Goal: Task Accomplishment & Management: Manage account settings

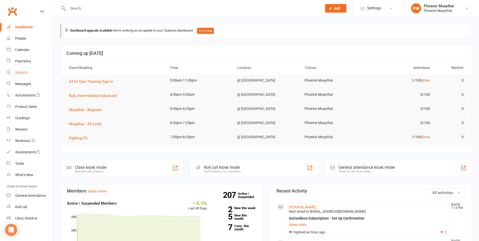
drag, startPoint x: 31, startPoint y: 71, endPoint x: 57, endPoint y: 66, distance: 26.8
click at [31, 71] on link "Reports" at bounding box center [30, 72] width 47 height 11
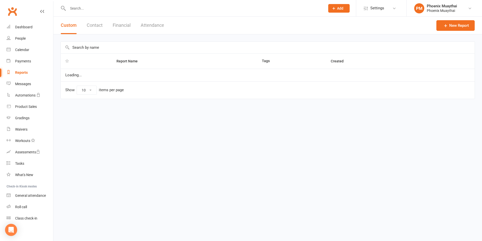
select select "100"
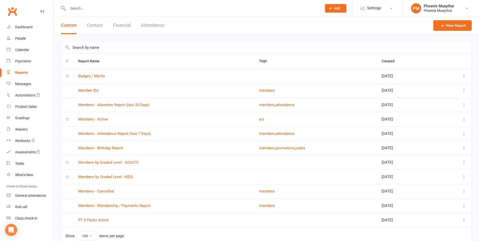
click at [123, 28] on button "Financial" at bounding box center [122, 25] width 18 height 17
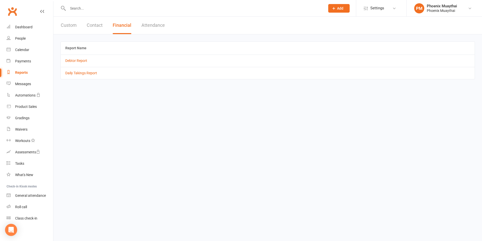
click at [86, 78] on td "Daily Takings Report" at bounding box center [268, 73] width 414 height 12
click at [85, 75] on link "Daily Takings Report" at bounding box center [81, 73] width 32 height 4
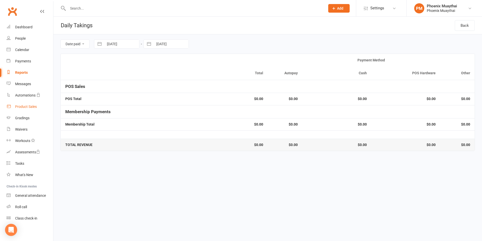
click at [34, 104] on link "Product Sales" at bounding box center [30, 106] width 47 height 11
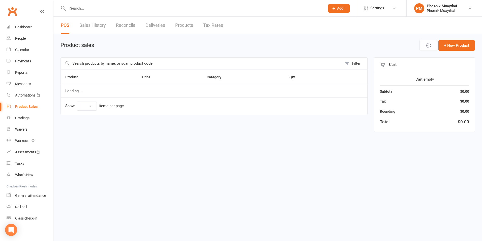
select select "100"
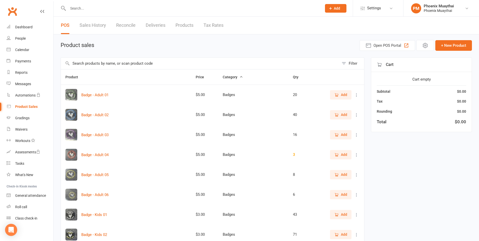
click at [155, 59] on input "text" at bounding box center [200, 64] width 278 height 12
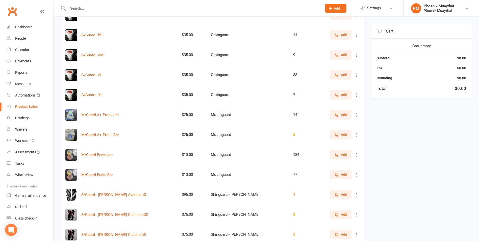
scroll to position [126, 0]
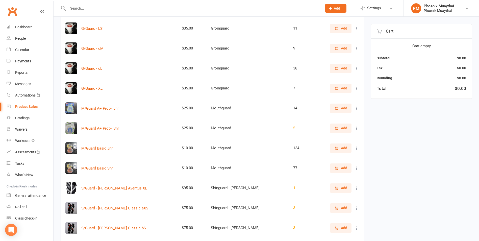
type input "guard"
click at [333, 169] on button "Add" at bounding box center [340, 167] width 21 height 9
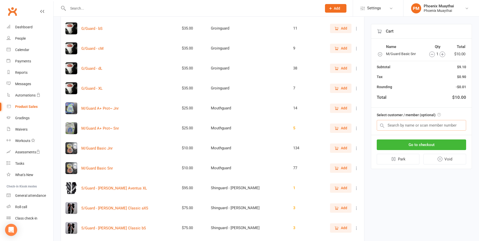
click at [395, 129] on input "text" at bounding box center [420, 125] width 89 height 11
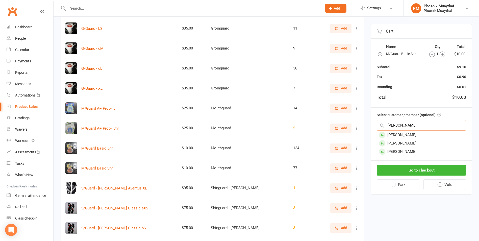
type input "scott"
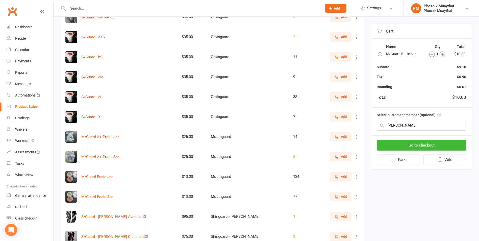
scroll to position [91, 0]
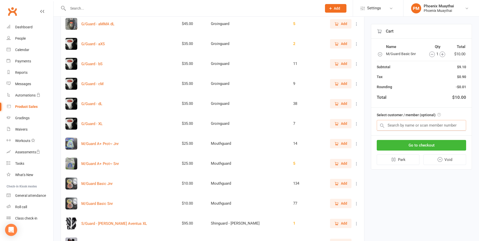
click at [407, 124] on input "text" at bounding box center [420, 125] width 89 height 11
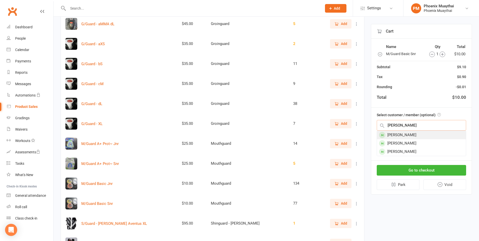
type input "scott"
click at [407, 134] on div "[PERSON_NAME]" at bounding box center [421, 135] width 89 height 8
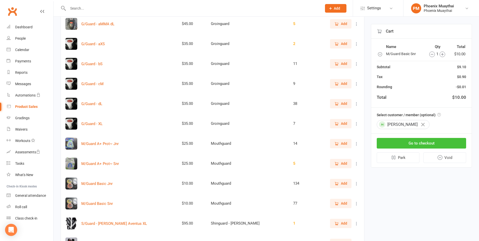
click at [412, 138] on button "Go to checkout" at bounding box center [420, 143] width 89 height 11
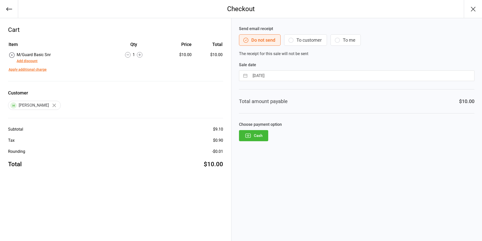
click at [255, 141] on button "Cash" at bounding box center [253, 135] width 29 height 11
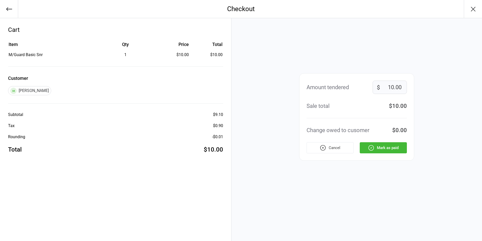
click at [364, 150] on button "Mark as paid" at bounding box center [383, 147] width 47 height 11
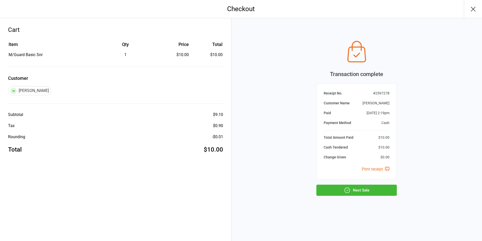
drag, startPoint x: 361, startPoint y: 189, endPoint x: 313, endPoint y: 164, distance: 54.6
click at [361, 189] on button "Next Sale" at bounding box center [357, 189] width 80 height 11
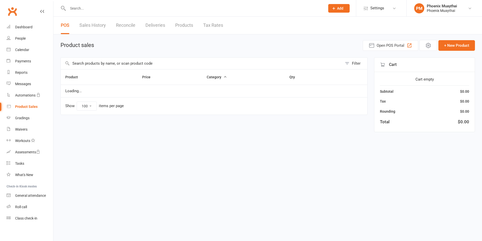
select select "100"
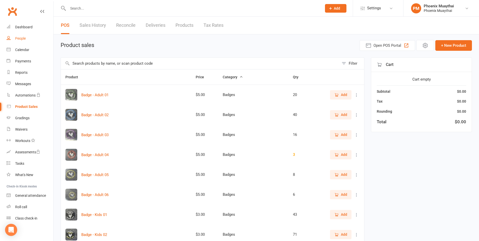
click at [24, 38] on div "People" at bounding box center [20, 38] width 11 height 4
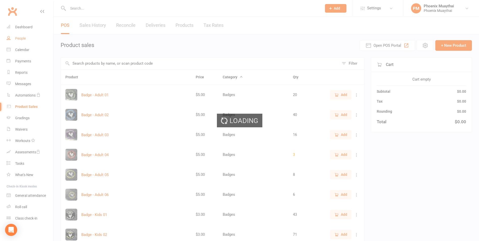
select select "100"
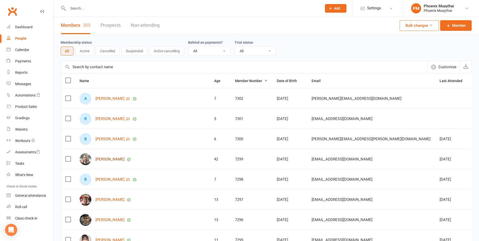
click at [109, 159] on link "[PERSON_NAME]" at bounding box center [109, 159] width 29 height 4
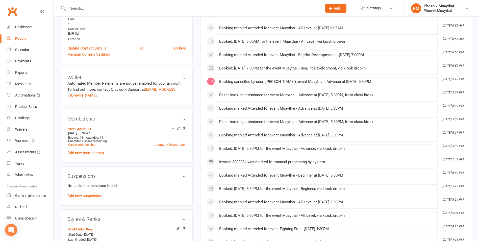
scroll to position [126, 0]
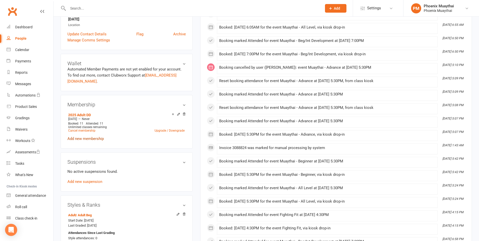
click at [99, 139] on link "Add new membership" at bounding box center [85, 138] width 36 height 5
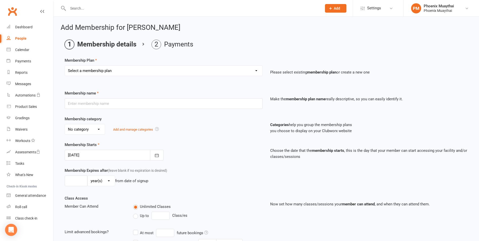
click at [123, 73] on select "Select a membership plan Create new Membership Plan 2025 Adult DD 2025 Adult PI…" at bounding box center [163, 71] width 197 height 10
select select "33"
click at [65, 66] on select "Select a membership plan Create new Membership Plan 2025 Adult DD 2025 Adult PI…" at bounding box center [163, 71] width 197 height 10
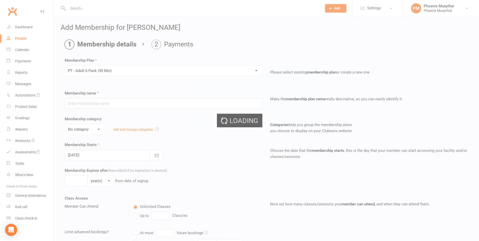
type input "PT - Adult 6 Pack (45 Min)"
select select "5"
type input "4"
select select "2"
type input "6"
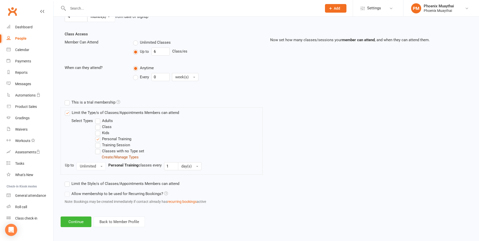
scroll to position [165, 0]
click at [84, 221] on button "Continue" at bounding box center [76, 221] width 31 height 11
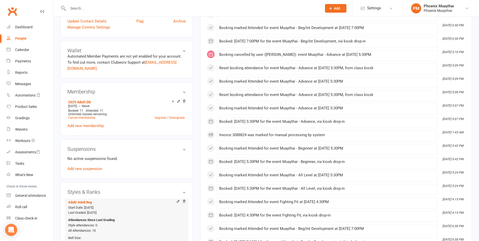
scroll to position [202, 0]
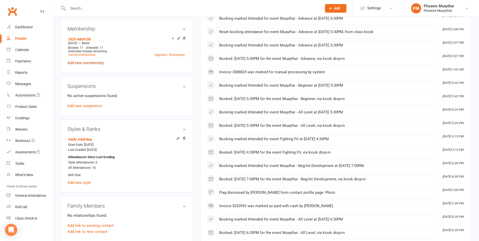
click at [94, 64] on link "Add new membership" at bounding box center [85, 63] width 36 height 5
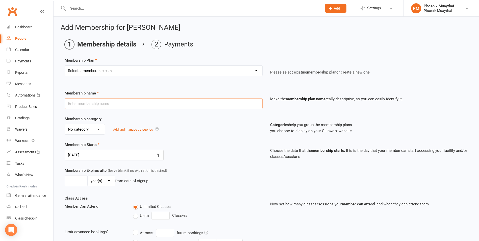
click at [112, 103] on input "text" at bounding box center [164, 103] width 198 height 11
click at [124, 83] on div "Membership Plan Select a membership plan Create new Membership Plan 2025 Adult …" at bounding box center [266, 187] width 403 height 260
drag, startPoint x: 124, startPoint y: 72, endPoint x: 123, endPoint y: 75, distance: 2.8
click at [124, 72] on select "Select a membership plan Create new Membership Plan 2025 Adult DD 2025 Adult PI…" at bounding box center [163, 71] width 197 height 10
select select "34"
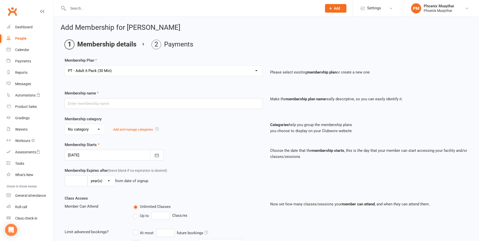
click at [65, 66] on select "Select a membership plan Create new Membership Plan 2025 Adult DD 2025 Adult PI…" at bounding box center [163, 71] width 197 height 10
type input "PT - Adult 6 Pack (30 Min)"
select select "5"
type input "4"
select select "2"
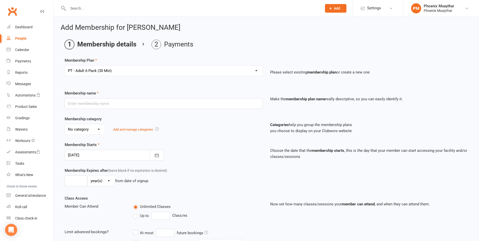
type input "6"
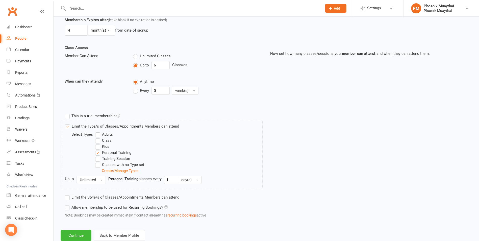
scroll to position [151, 0]
click at [83, 234] on button "Continue" at bounding box center [76, 234] width 31 height 11
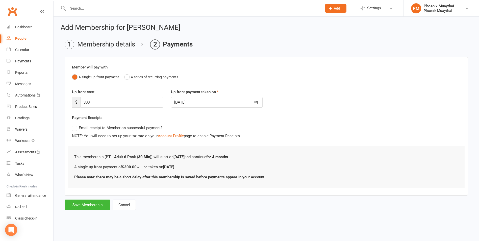
scroll to position [0, 0]
click at [125, 202] on button "Cancel" at bounding box center [124, 204] width 23 height 11
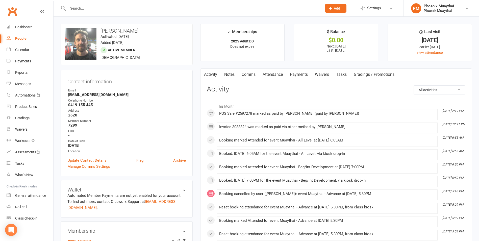
click at [103, 12] on div at bounding box center [190, 8] width 258 height 16
click at [100, 12] on div at bounding box center [190, 8] width 258 height 16
click at [99, 10] on input "text" at bounding box center [192, 8] width 252 height 7
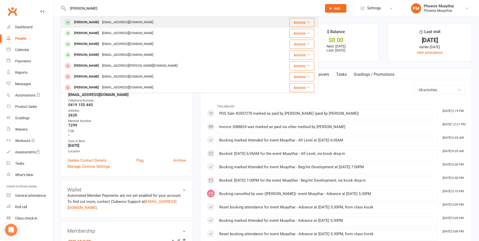
type input "[PERSON_NAME]"
click at [100, 21] on div "[EMAIL_ADDRESS][DOMAIN_NAME]" at bounding box center [127, 22] width 54 height 7
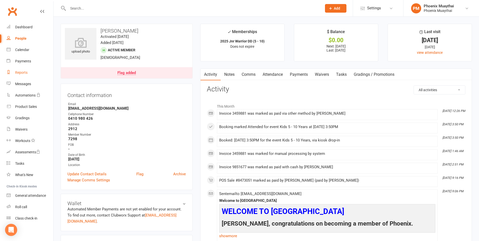
click at [27, 73] on div "Reports" at bounding box center [21, 72] width 12 height 4
select select "100"
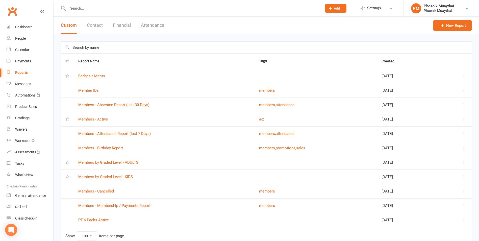
click at [92, 26] on button "Contact" at bounding box center [95, 25] width 16 height 17
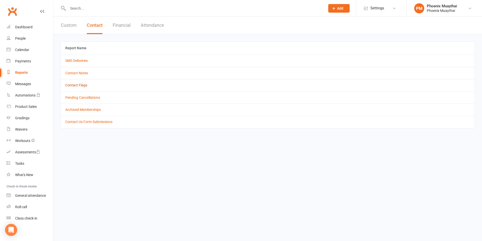
click at [82, 85] on link "Contact Flags" at bounding box center [76, 85] width 22 height 4
select select "active_only"
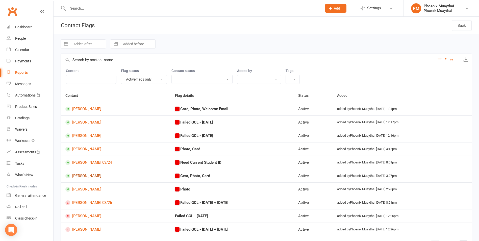
click at [95, 177] on link "[PERSON_NAME]" at bounding box center [115, 175] width 100 height 5
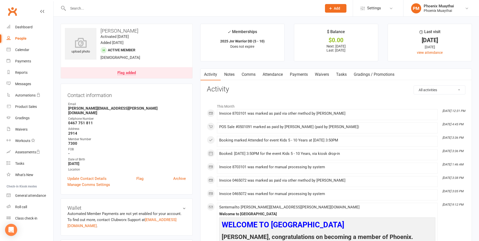
click at [124, 76] on link "Flag added" at bounding box center [126, 72] width 131 height 11
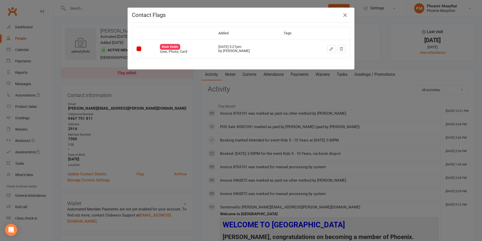
click at [329, 49] on icon "button" at bounding box center [331, 49] width 5 height 5
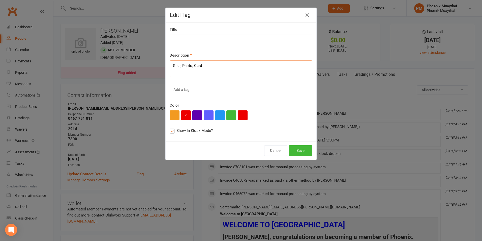
click at [180, 65] on textarea "Gear, Photo, Card" at bounding box center [241, 68] width 143 height 17
type textarea "Photo, Card"
click at [303, 150] on button "Save" at bounding box center [301, 150] width 24 height 11
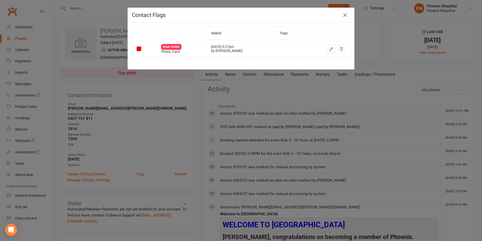
click at [180, 111] on div "Contact Flags Added Tags Kiosk Visible Photo, Card [DATE] 3:27pm by [PERSON_NAM…" at bounding box center [241, 120] width 482 height 241
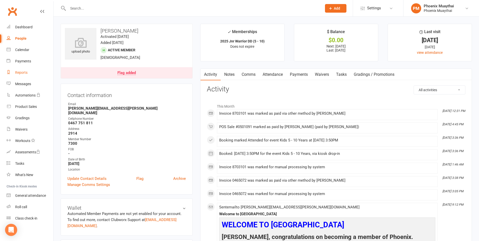
click at [28, 75] on link "Reports" at bounding box center [30, 72] width 47 height 11
select select "100"
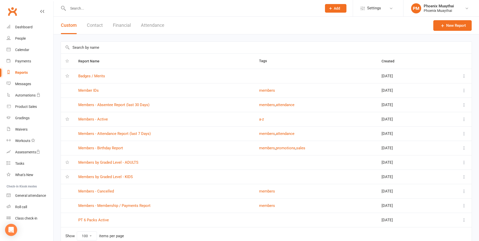
click at [96, 27] on button "Contact" at bounding box center [95, 25] width 16 height 17
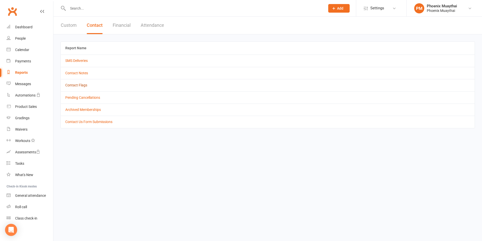
click at [83, 85] on link "Contact Flags" at bounding box center [76, 85] width 22 height 4
select select "active_only"
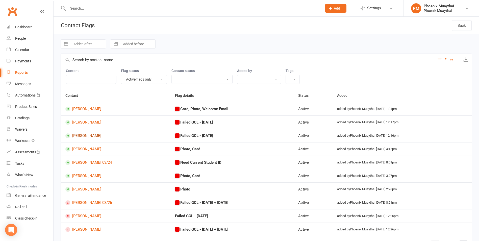
click at [99, 136] on link "[PERSON_NAME]" at bounding box center [115, 135] width 100 height 5
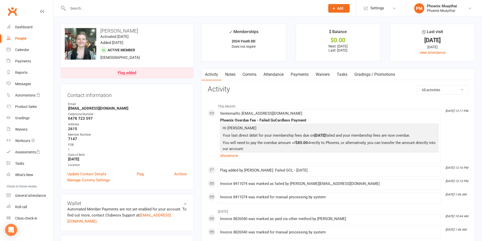
select select "active_only"
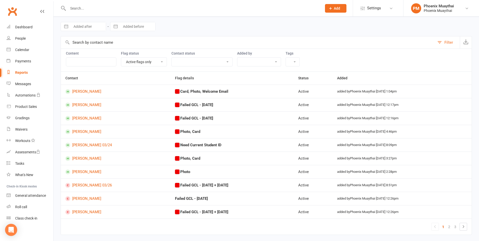
scroll to position [25, 0]
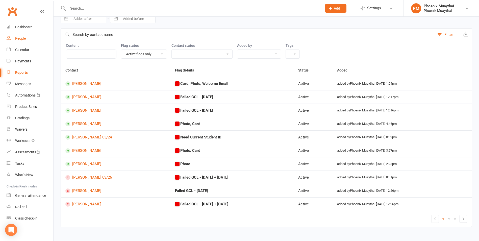
click at [21, 38] on div "People" at bounding box center [20, 38] width 11 height 4
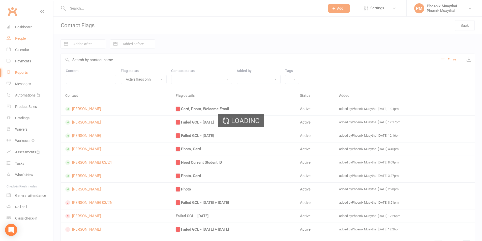
select select "100"
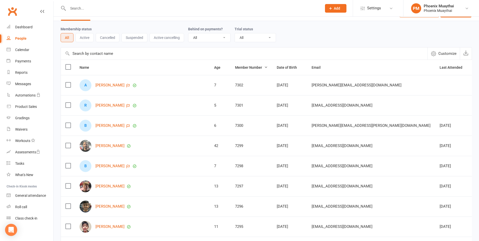
scroll to position [25, 0]
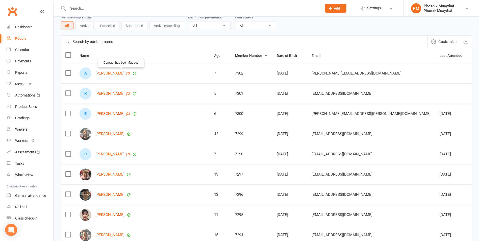
click at [126, 74] on icon "button" at bounding box center [127, 74] width 3 height 4
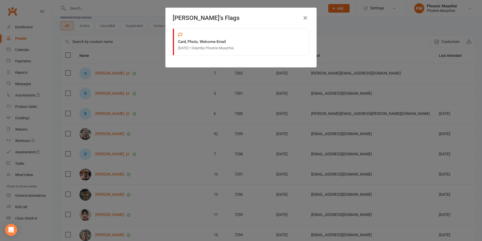
click at [150, 77] on div "[PERSON_NAME] 's Flags Card, Photo, Welcome Email [DATE] 1:04pm by [PERSON_NAME]" at bounding box center [241, 120] width 482 height 241
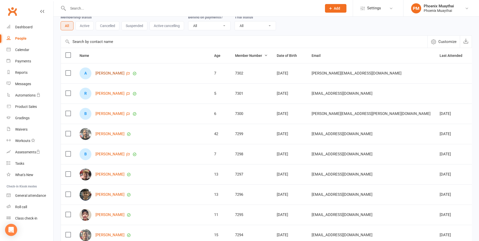
click at [111, 74] on link "[PERSON_NAME]" at bounding box center [109, 73] width 29 height 4
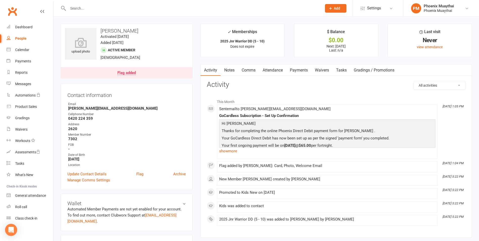
click at [136, 73] on div "Flag added" at bounding box center [126, 73] width 18 height 4
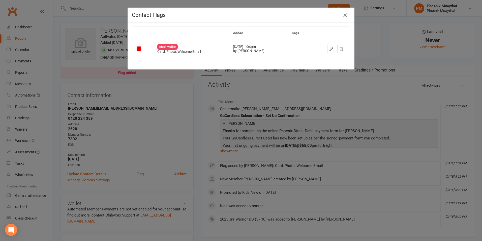
click at [347, 13] on button "button" at bounding box center [345, 15] width 8 height 8
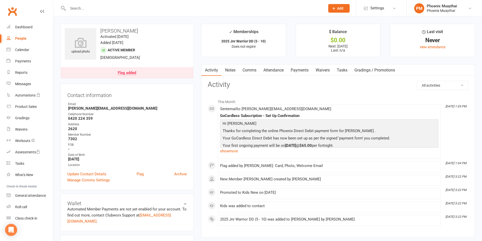
select select "100"
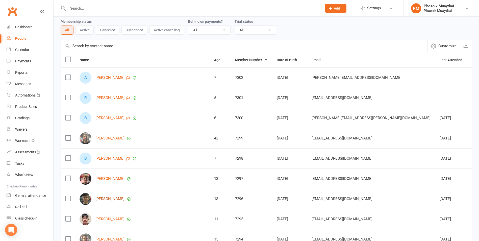
scroll to position [50, 0]
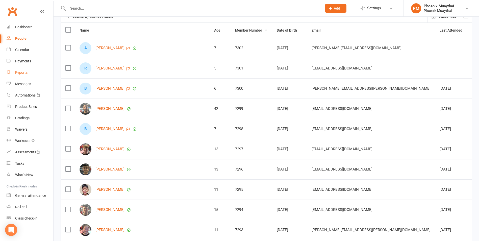
click at [30, 74] on link "Reports" at bounding box center [30, 72] width 47 height 11
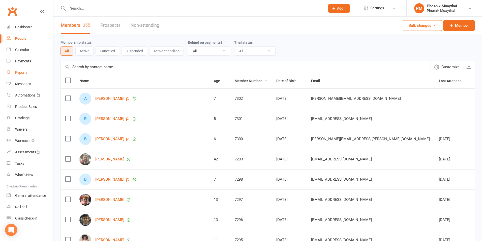
select select "100"
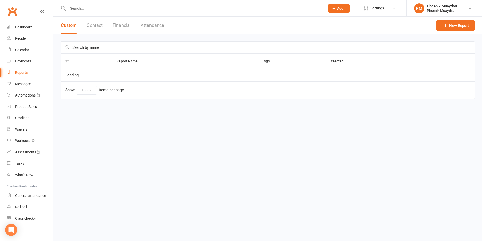
click at [97, 29] on button "Contact" at bounding box center [95, 25] width 16 height 17
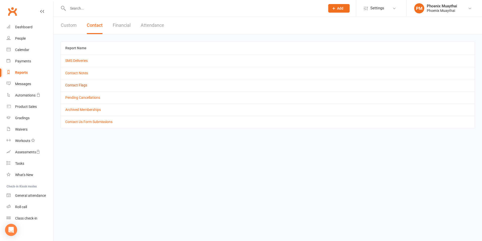
click at [79, 85] on link "Contact Flags" at bounding box center [76, 85] width 22 height 4
select select "active_only"
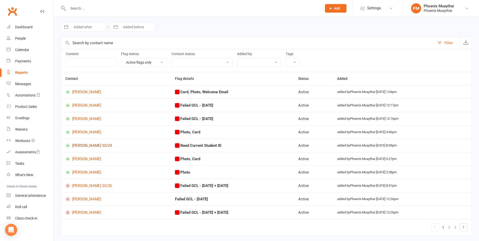
scroll to position [25, 0]
